Goal: Use online tool/utility: Utilize a website feature to perform a specific function

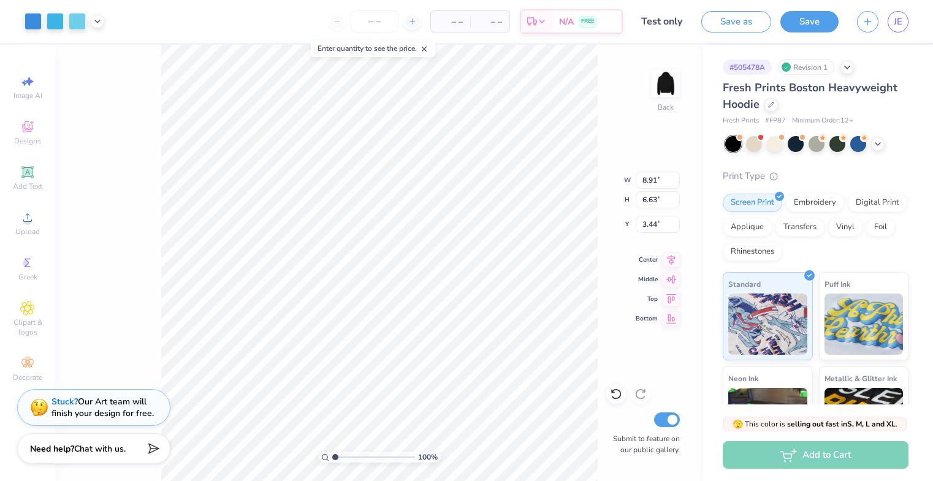
type input "7.30"
type input "5.43"
type input "3.65"
type input "5.83"
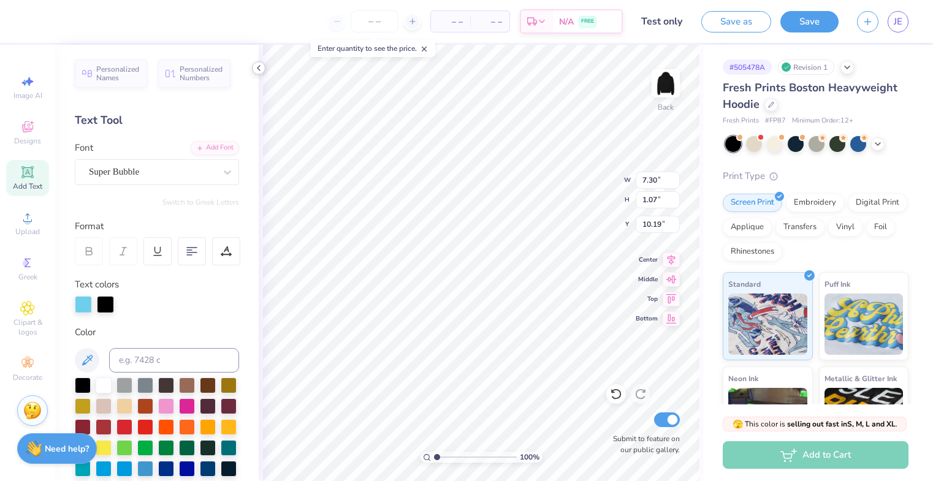
click at [260, 67] on icon at bounding box center [259, 68] width 10 height 10
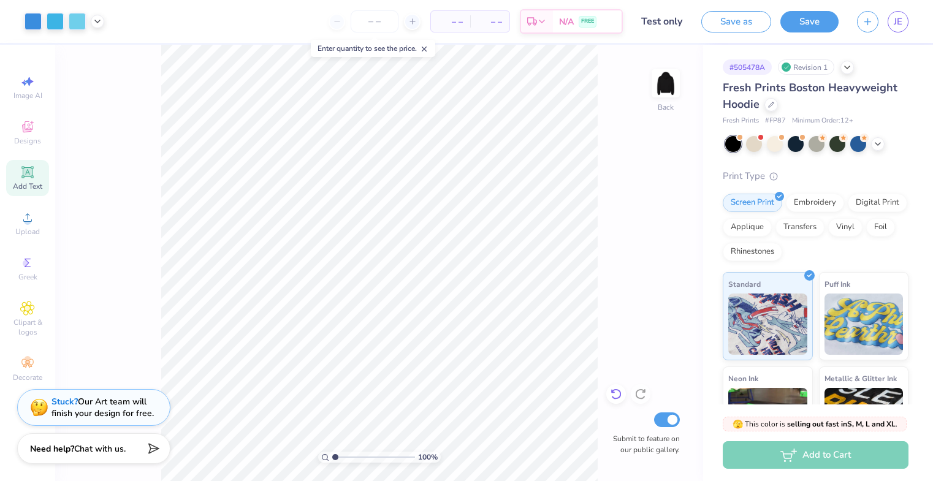
click at [617, 395] on icon at bounding box center [616, 394] width 12 height 12
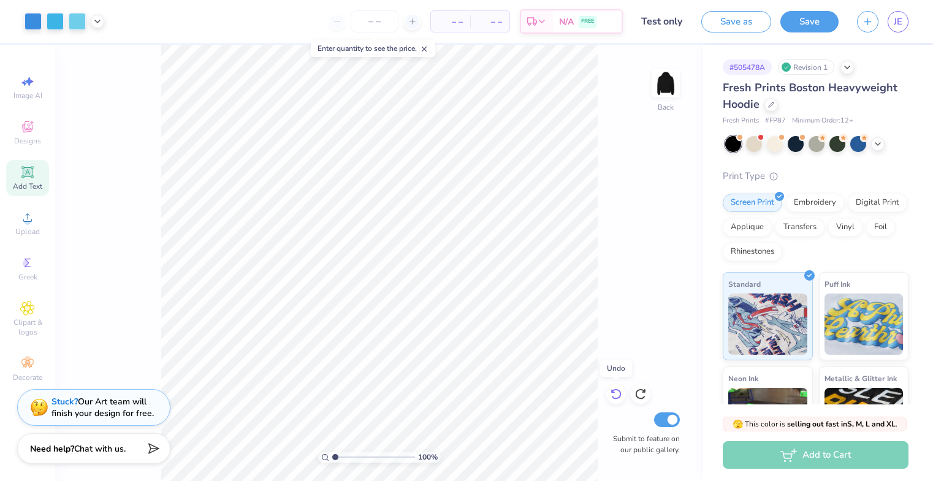
click at [617, 395] on icon at bounding box center [616, 394] width 12 height 12
click at [627, 195] on div "100 % Back Submit to feature on our public gallery." at bounding box center [379, 263] width 648 height 436
